Goal: Information Seeking & Learning: Check status

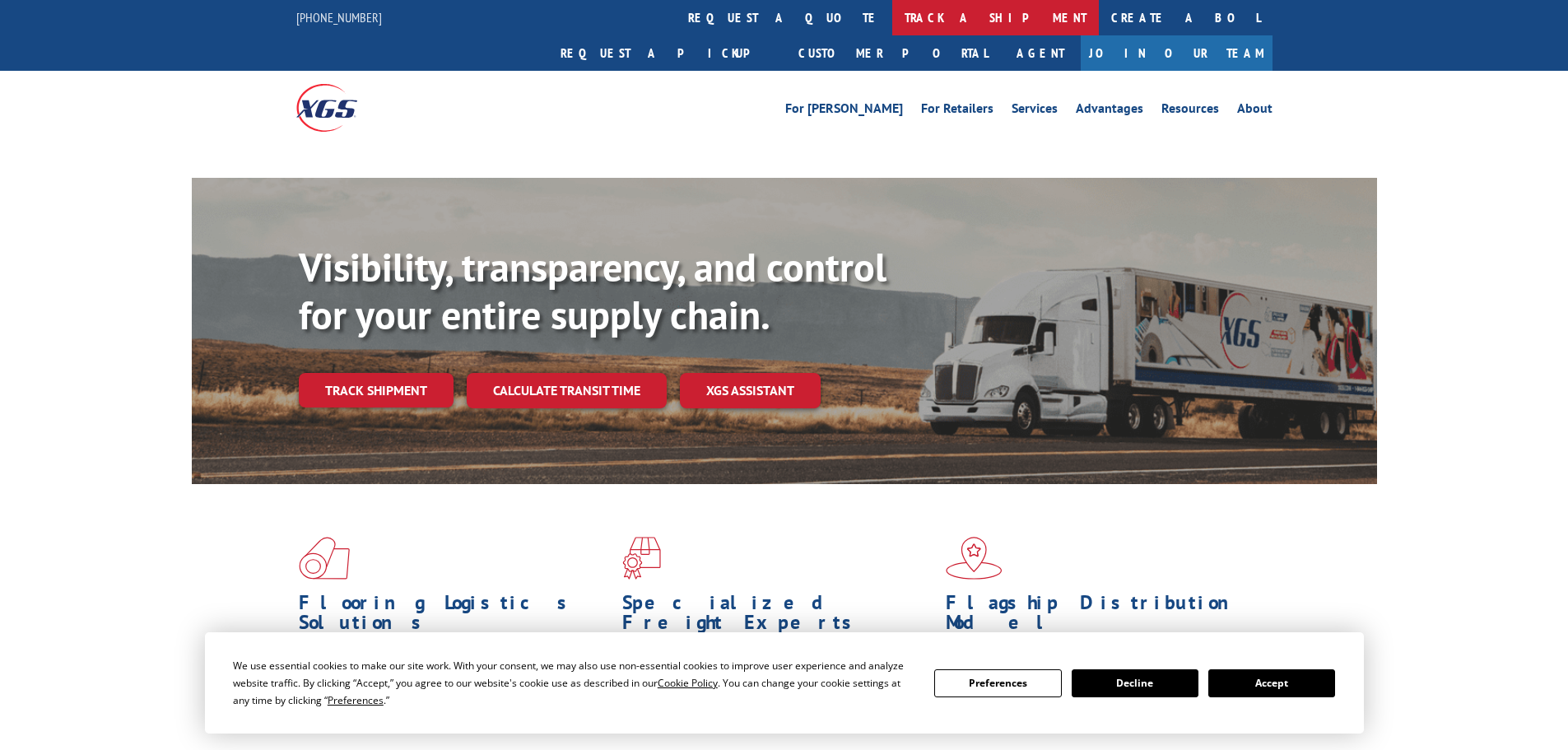
click at [892, 26] on link "track a shipment" at bounding box center [995, 18] width 207 height 35
click at [892, 10] on link "track a shipment" at bounding box center [995, 18] width 207 height 35
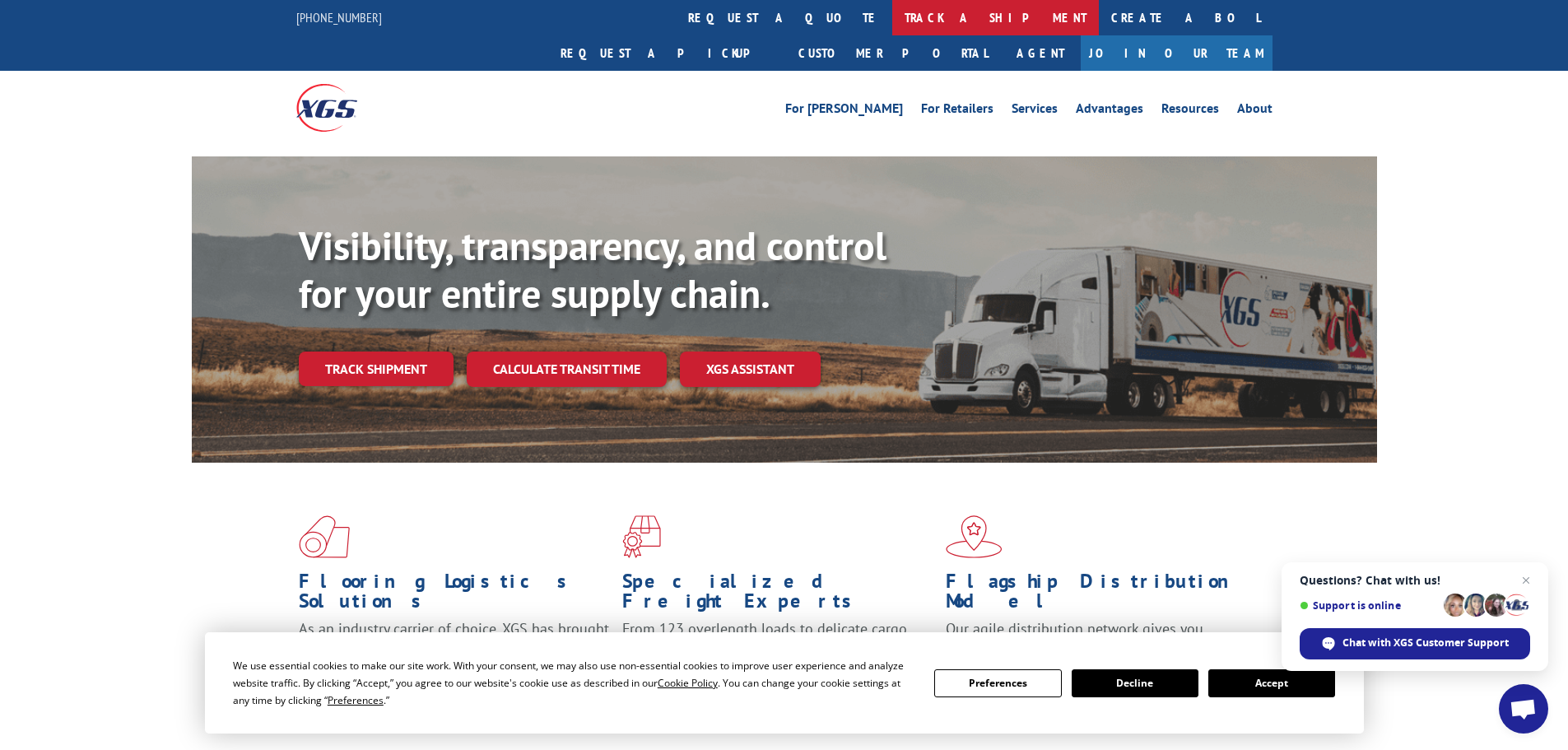
click at [892, 19] on link "track a shipment" at bounding box center [995, 18] width 207 height 35
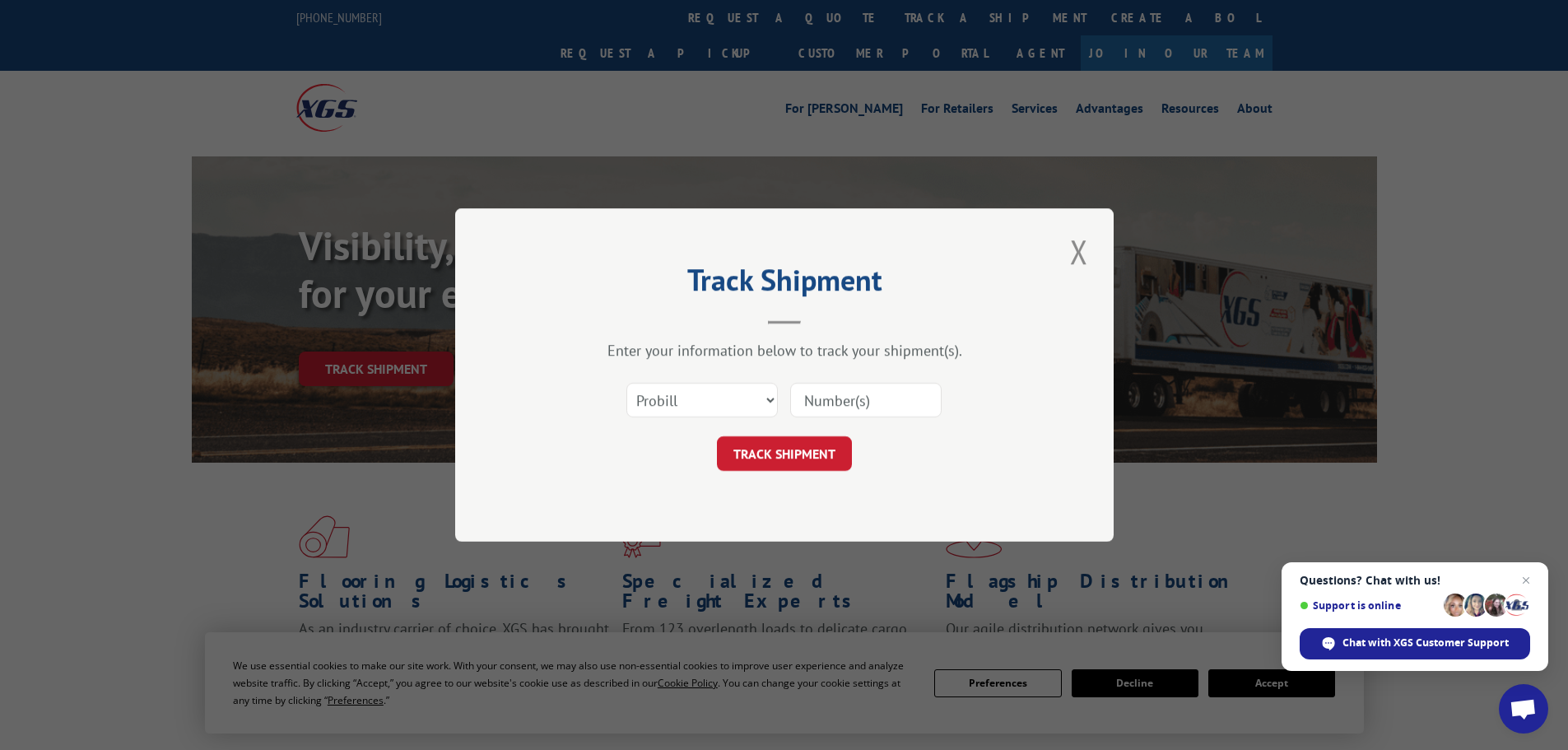
click at [833, 394] on input at bounding box center [866, 399] width 152 height 34
drag, startPoint x: 833, startPoint y: 394, endPoint x: 763, endPoint y: 396, distance: 70.0
click at [763, 396] on select "Select category... Probill BOL PO" at bounding box center [702, 399] width 152 height 34
select select "bol"
click at [626, 382] on select "Select category... Probill BOL PO" at bounding box center [702, 399] width 152 height 34
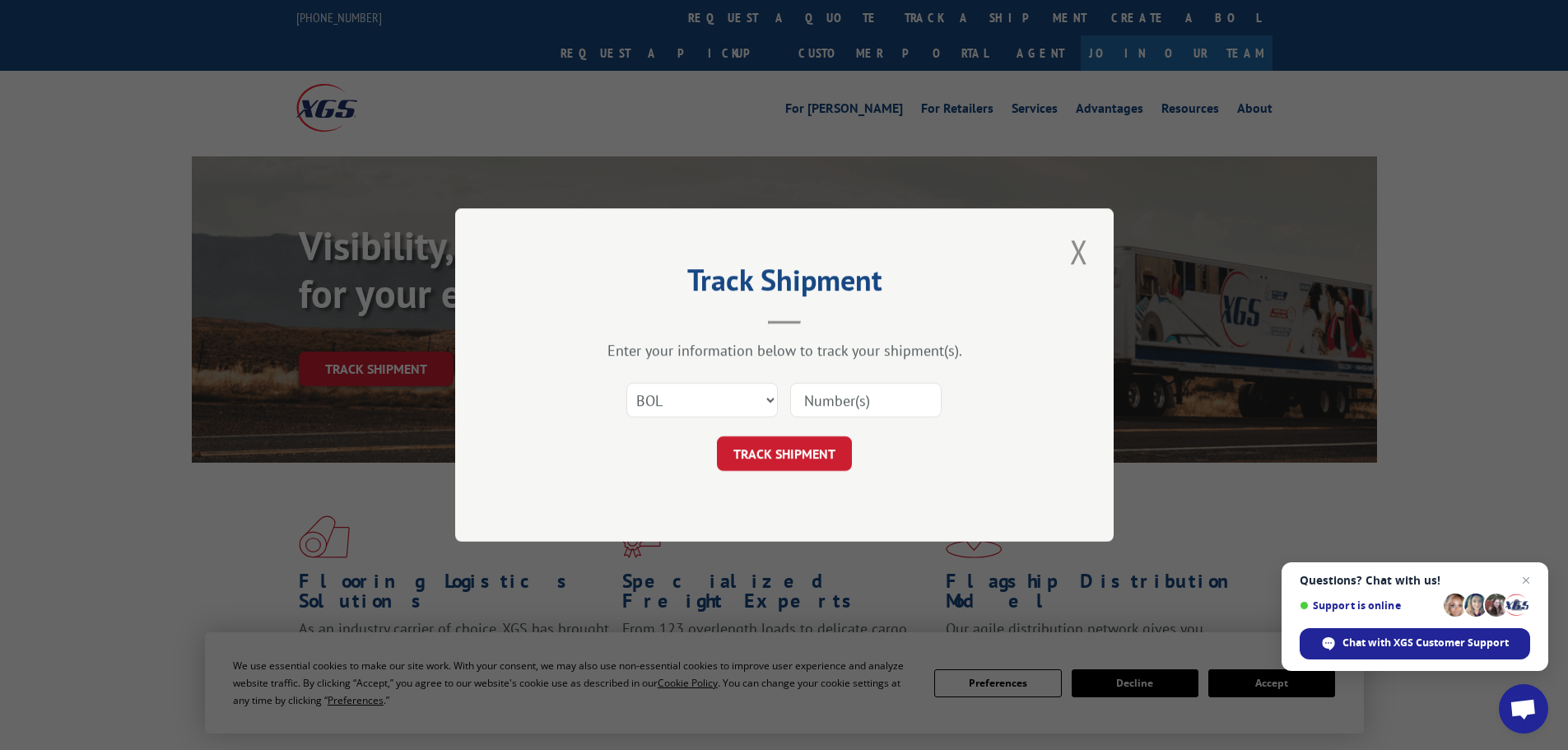
click at [807, 411] on input at bounding box center [866, 399] width 152 height 34
paste input "423631"
type input "423631"
click at [823, 446] on button "TRACK SHIPMENT" at bounding box center [784, 453] width 135 height 34
